Goal: Task Accomplishment & Management: Manage account settings

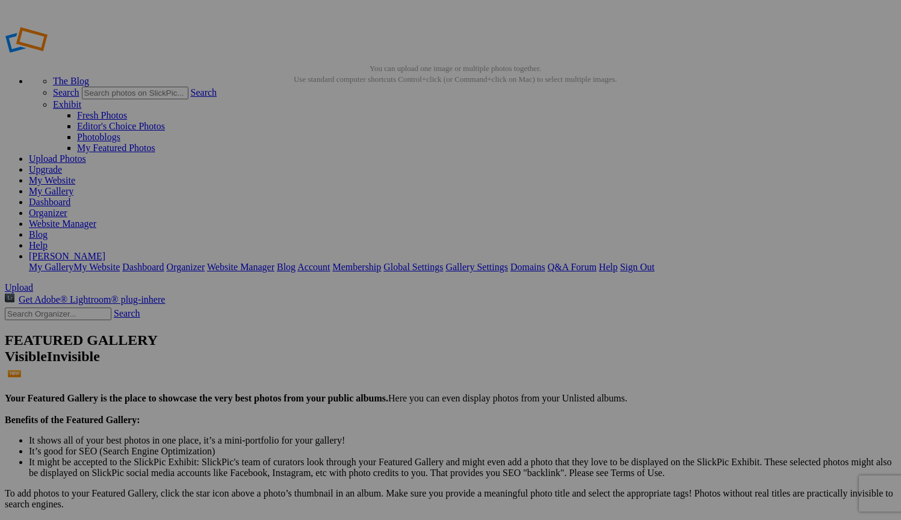
scroll to position [67, 0]
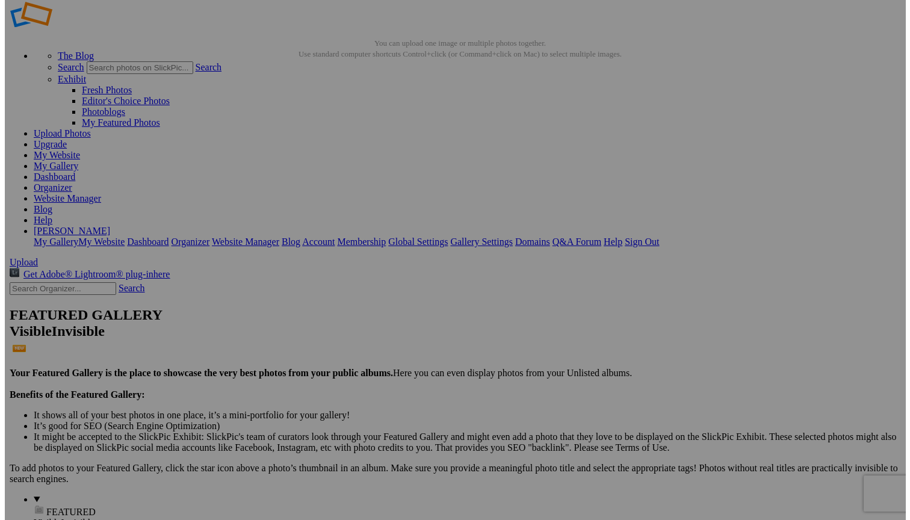
scroll to position [19, 0]
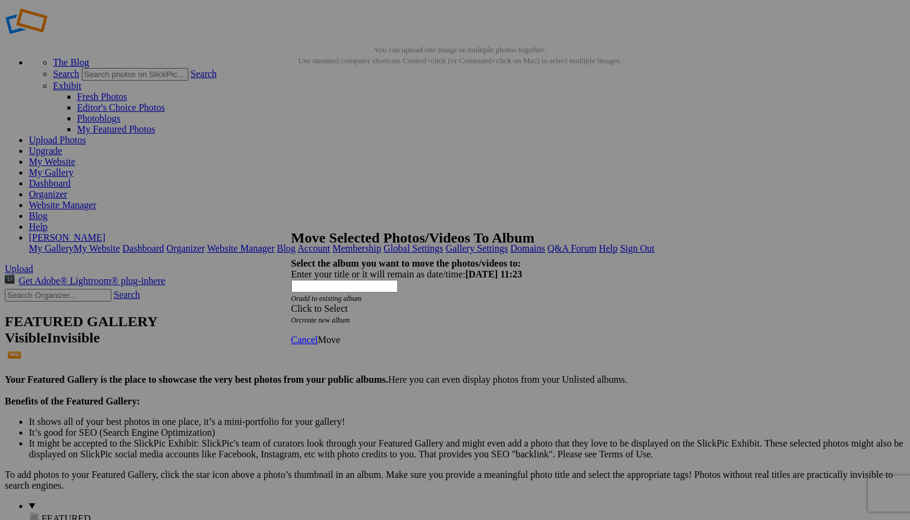
click at [291, 303] on span at bounding box center [291, 308] width 0 height 10
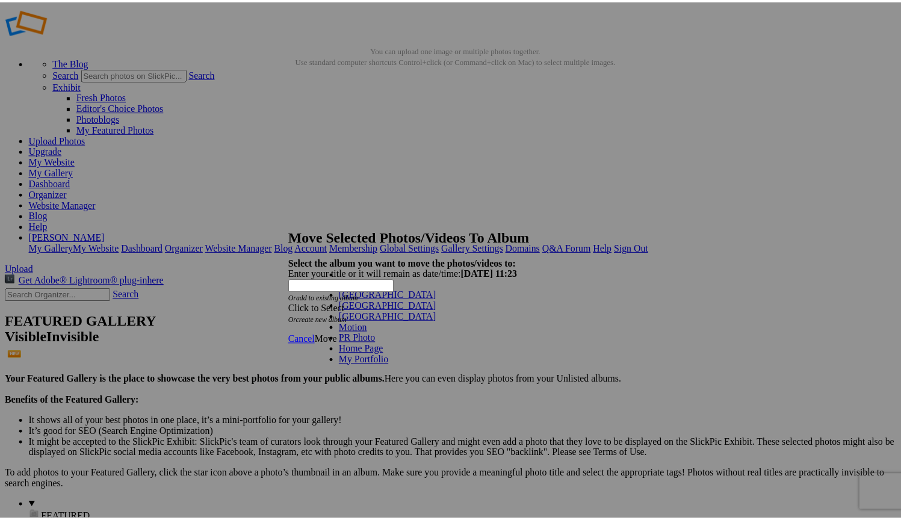
scroll to position [22, 0]
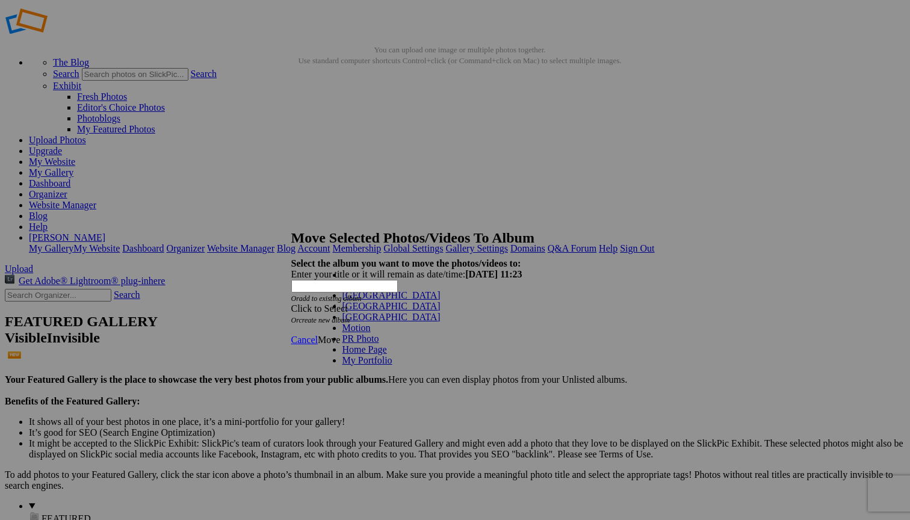
click at [392, 365] on span at bounding box center [392, 360] width 0 height 10
click at [382, 388] on link "People" at bounding box center [380, 393] width 26 height 10
click at [340, 335] on span "Move" at bounding box center [329, 340] width 22 height 10
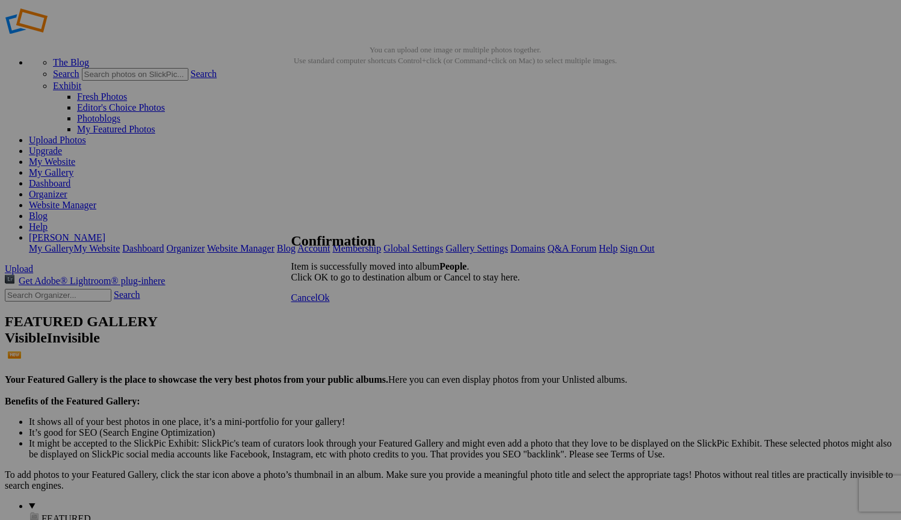
click at [330, 303] on span "Ok" at bounding box center [324, 297] width 12 height 10
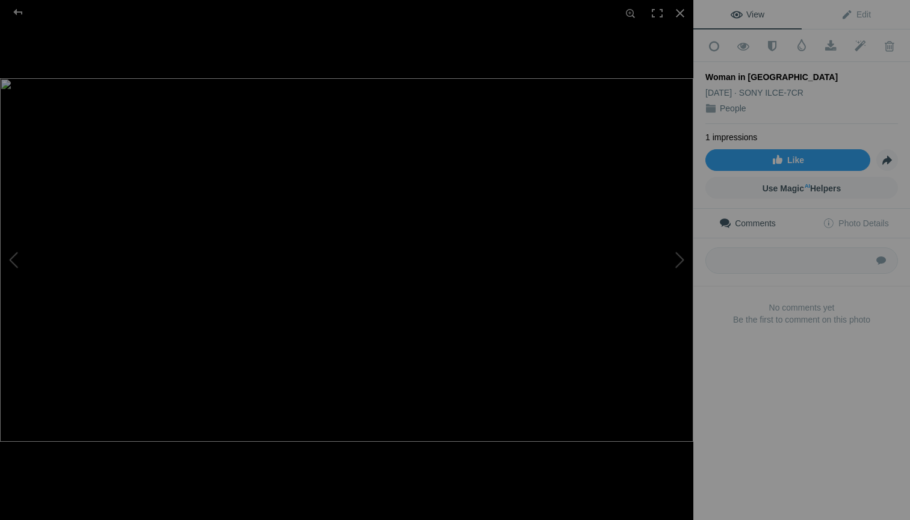
click at [354, 185] on img at bounding box center [346, 260] width 693 height 364
click at [354, 185] on img at bounding box center [324, 474] width 2678 height 1403
click at [679, 13] on div at bounding box center [680, 13] width 26 height 26
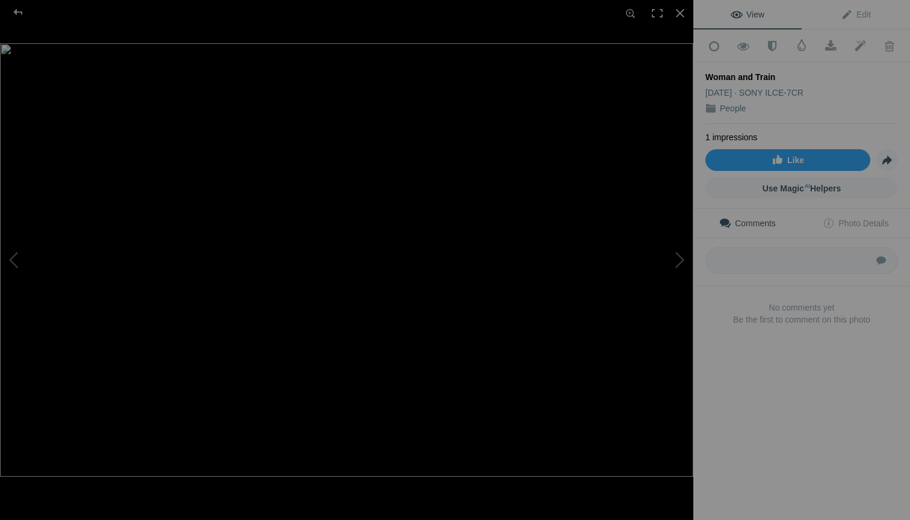
click at [378, 199] on img at bounding box center [346, 259] width 693 height 433
click at [378, 199] on img at bounding box center [257, 436] width 2678 height 1675
click at [677, 13] on div at bounding box center [680, 13] width 26 height 26
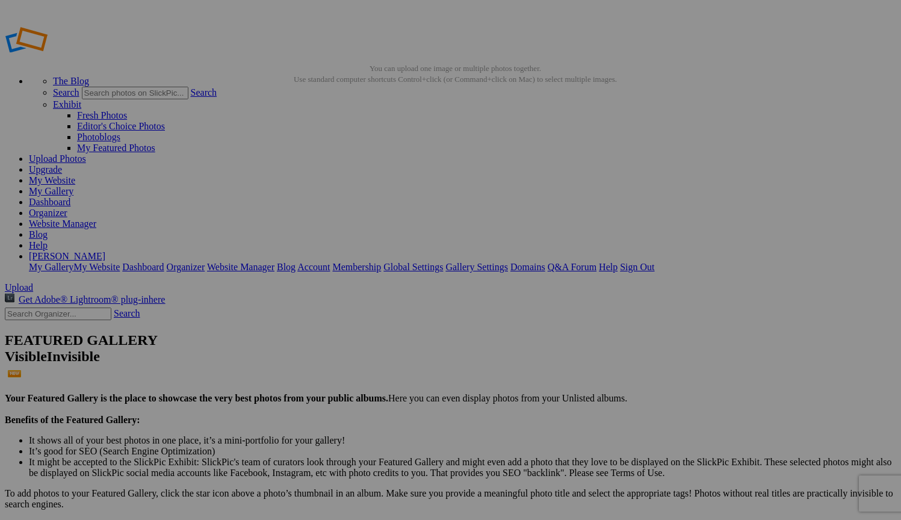
click at [371, 344] on span "Yes" at bounding box center [364, 339] width 14 height 10
